Goal: Find specific page/section: Find specific page/section

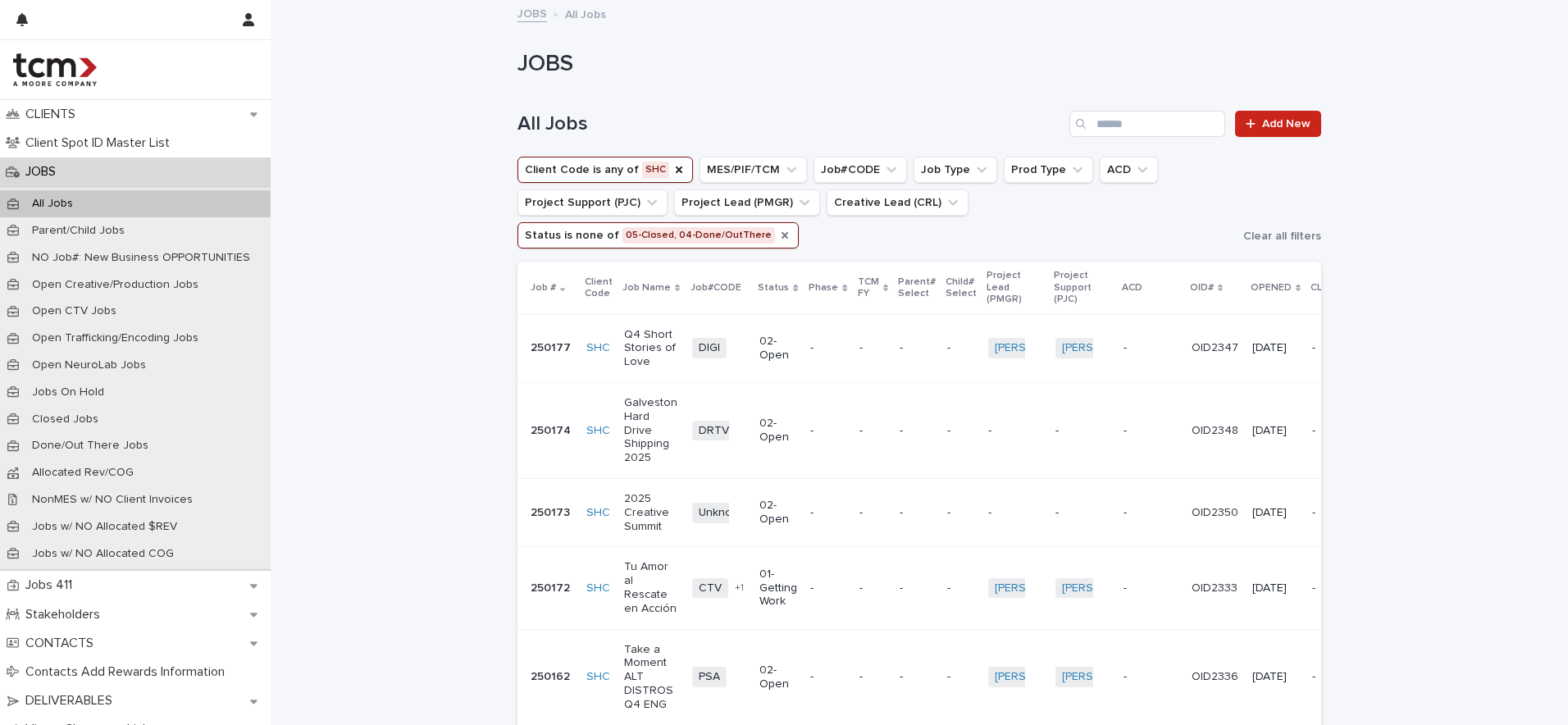
click at [792, 229] on icon "Status" at bounding box center [785, 236] width 13 height 13
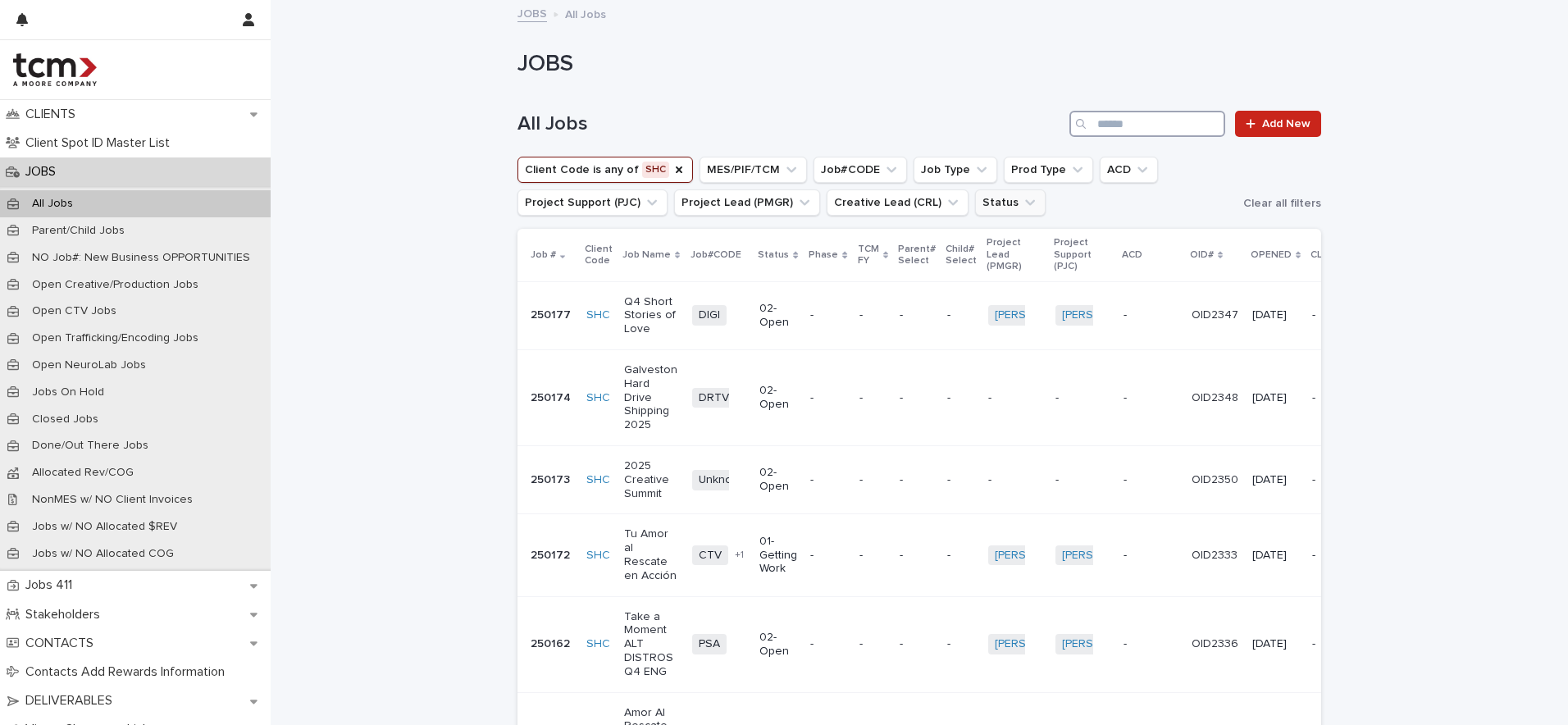
click at [1142, 131] on input "Search" at bounding box center [1147, 123] width 156 height 26
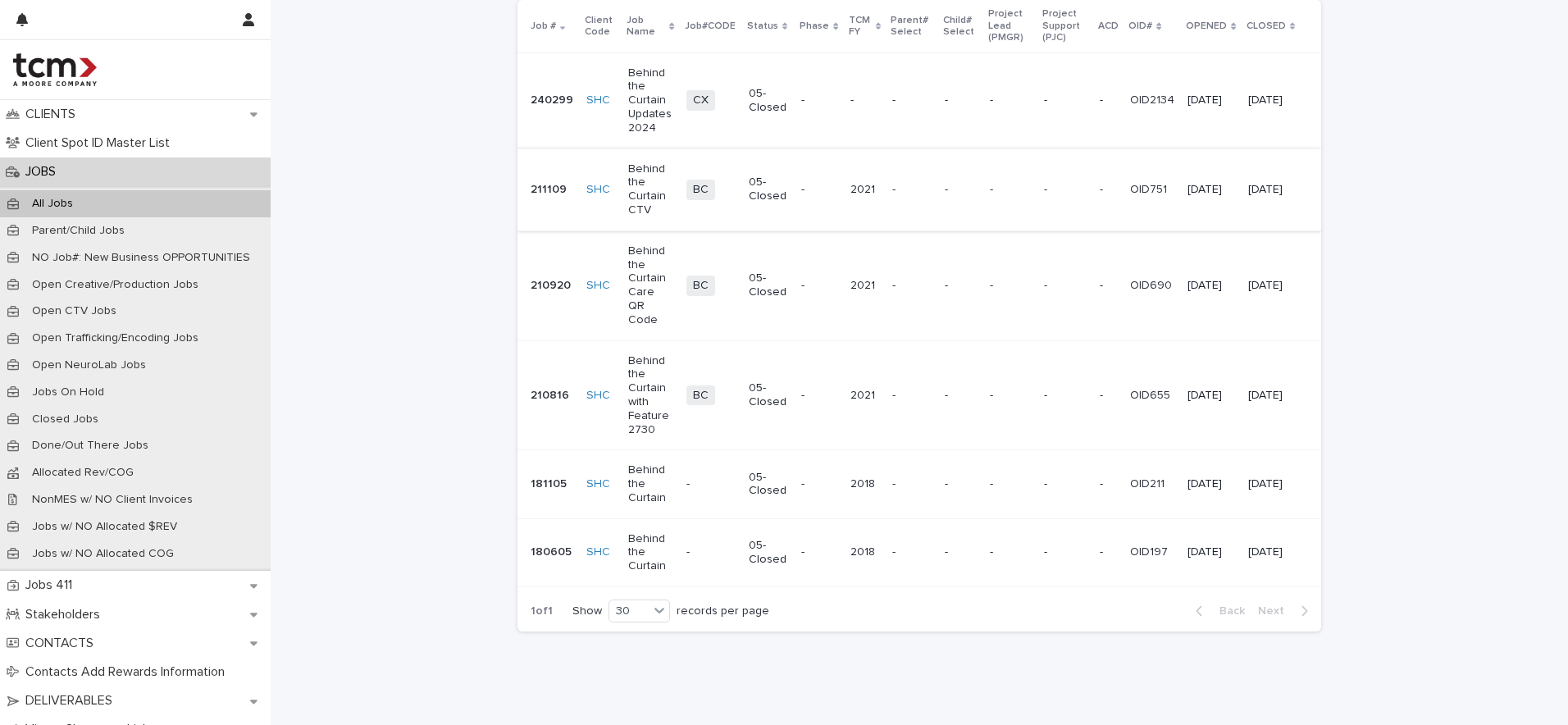
scroll to position [263, 0]
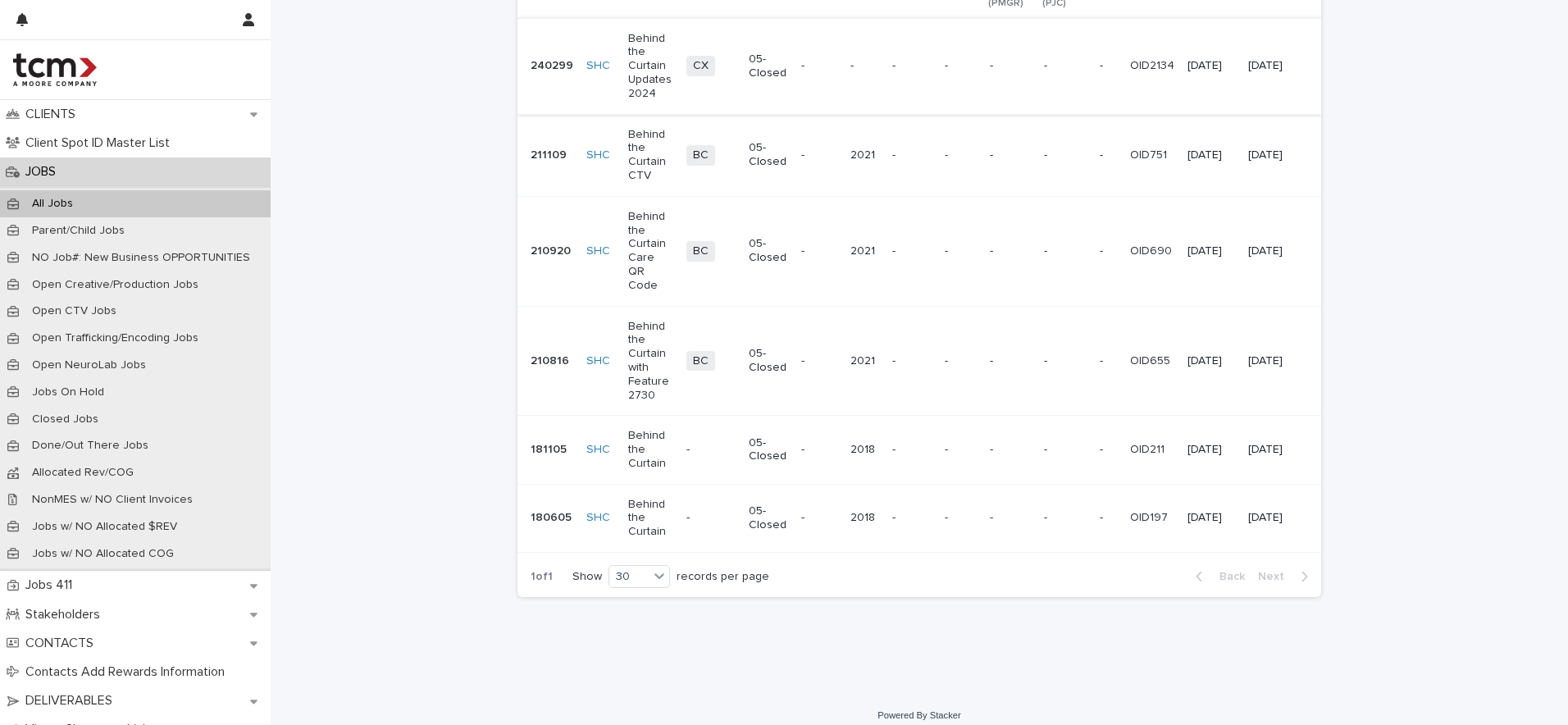
type input "**********"
click at [651, 510] on p "Behind the Curtain" at bounding box center [651, 518] width 45 height 41
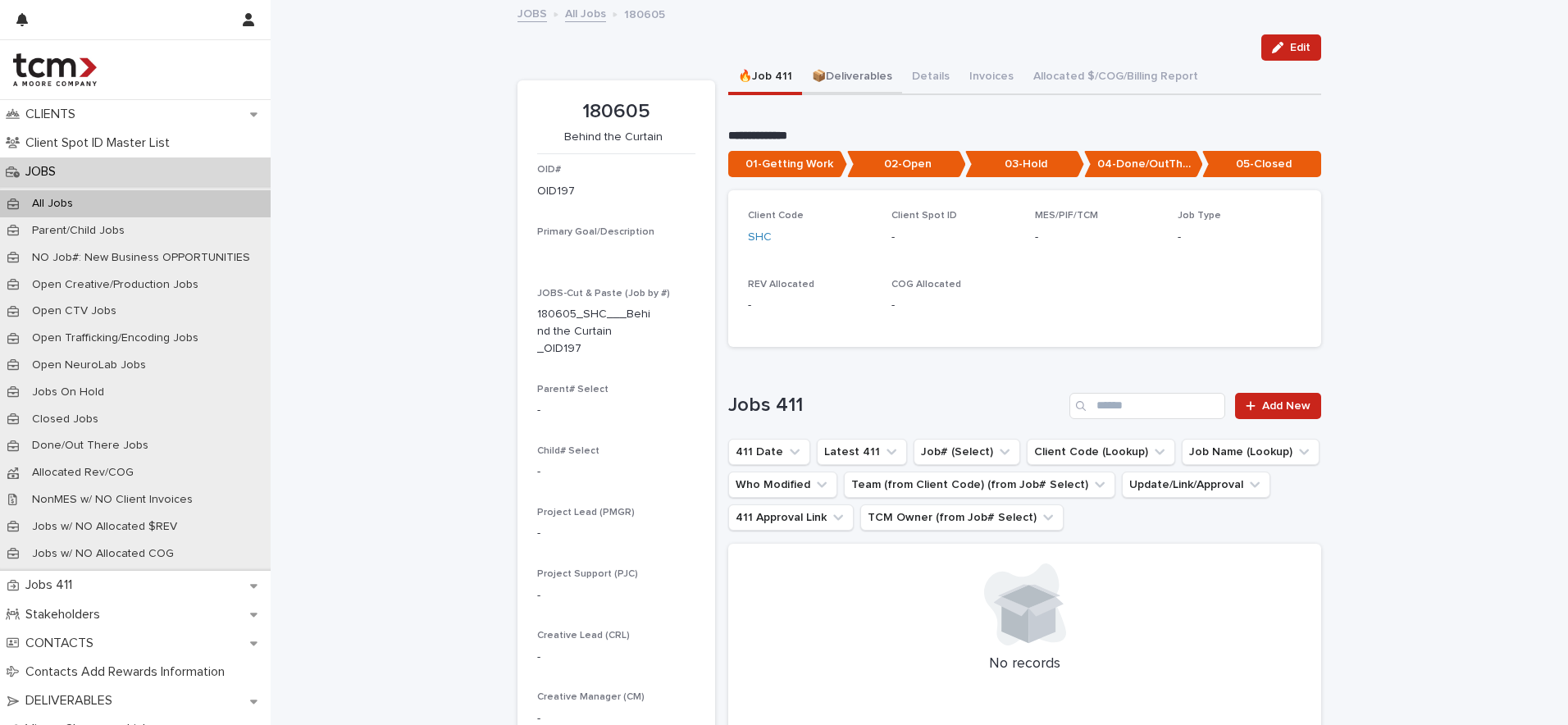
click at [860, 80] on button "📦Deliverables" at bounding box center [851, 77] width 100 height 34
